Goal: Transaction & Acquisition: Purchase product/service

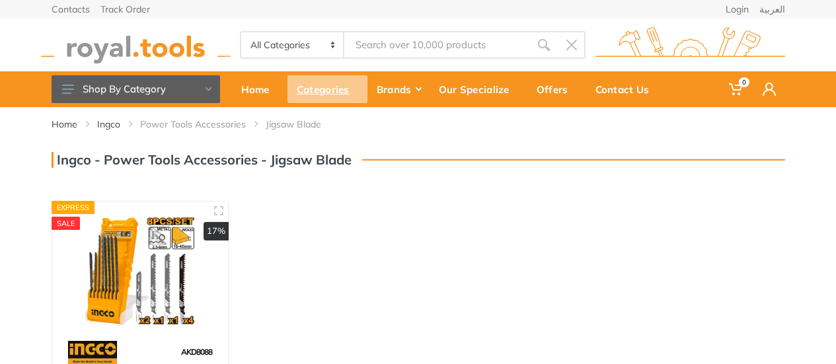
click at [314, 89] on div "Categories" at bounding box center [328, 89] width 80 height 28
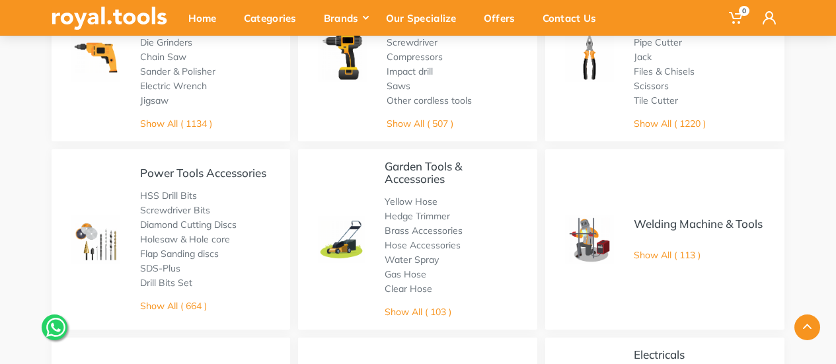
scroll to position [132, 0]
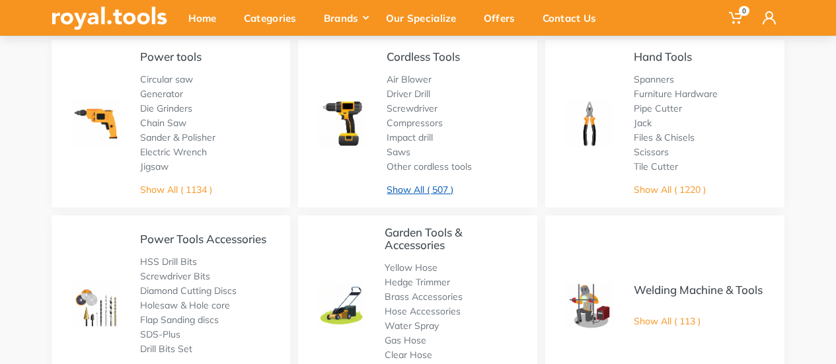
click at [405, 188] on link "Show All ( 507 )" at bounding box center [420, 190] width 67 height 12
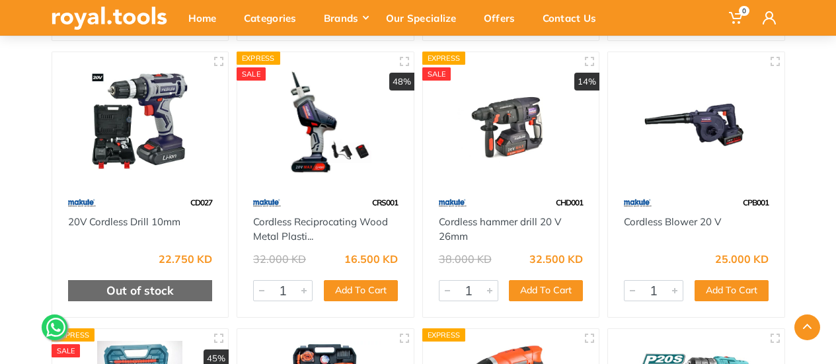
scroll to position [11902, 0]
click at [725, 138] on img at bounding box center [696, 121] width 153 height 114
